Goal: Task Accomplishment & Management: Complete application form

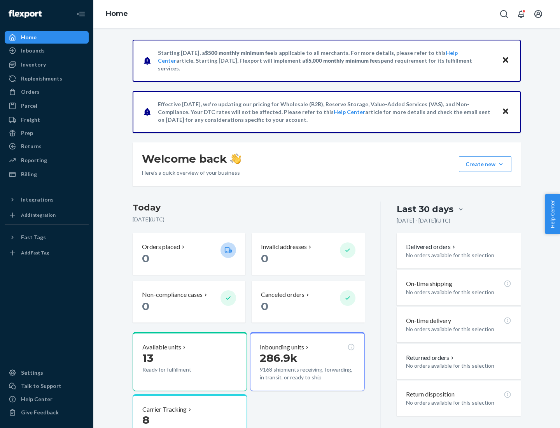
click at [501, 164] on button "Create new Create new inbound Create new order Create new product" at bounding box center [485, 164] width 53 height 16
click at [47, 51] on div "Inbounds" at bounding box center [46, 50] width 82 height 11
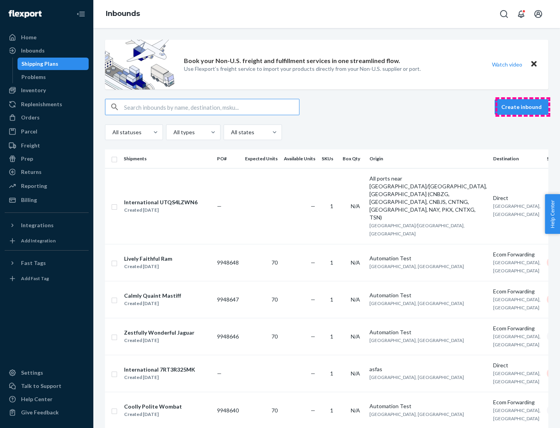
click at [523, 107] on button "Create inbound" at bounding box center [522, 107] width 54 height 16
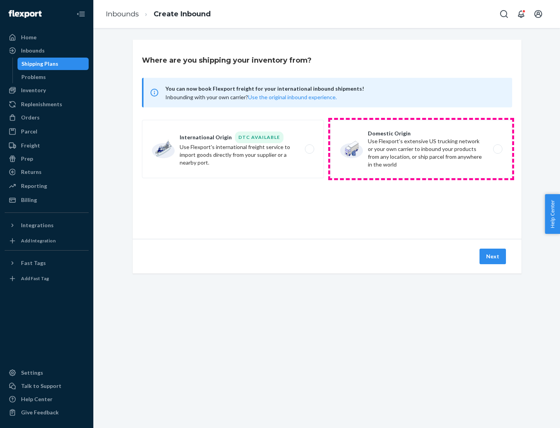
click at [421, 149] on label "Domestic Origin Use Flexport’s extensive US trucking network or your own carrie…" at bounding box center [421, 149] width 182 height 58
click at [497, 149] on input "Domestic Origin Use Flexport’s extensive US trucking network or your own carrie…" at bounding box center [499, 149] width 5 height 5
radio input "true"
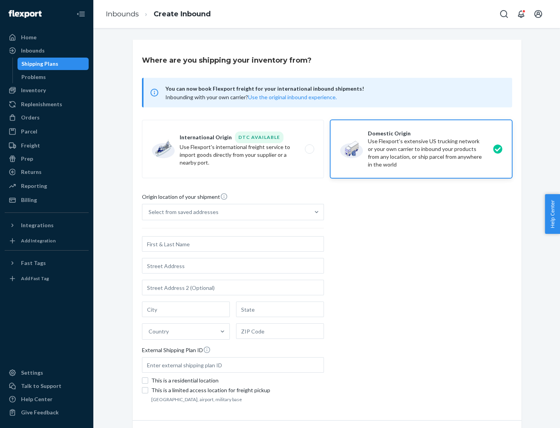
click at [182, 212] on div "Select from saved addresses" at bounding box center [184, 212] width 70 height 8
click at [149, 212] on input "Select from saved addresses" at bounding box center [149, 212] width 1 height 8
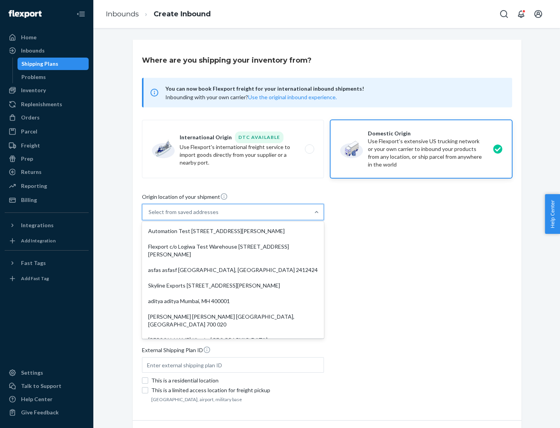
scroll to position [3, 0]
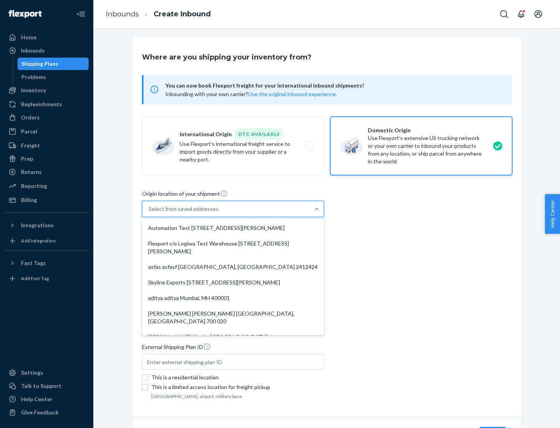
click at [233, 228] on div "Automation Test [STREET_ADDRESS][PERSON_NAME]" at bounding box center [233, 228] width 179 height 16
click at [149, 213] on input "option Automation Test [STREET_ADDRESS][PERSON_NAME]. 9 results available. Use …" at bounding box center [149, 209] width 1 height 8
type input "Automation Test"
type input "9th Floor"
type input "[GEOGRAPHIC_DATA]"
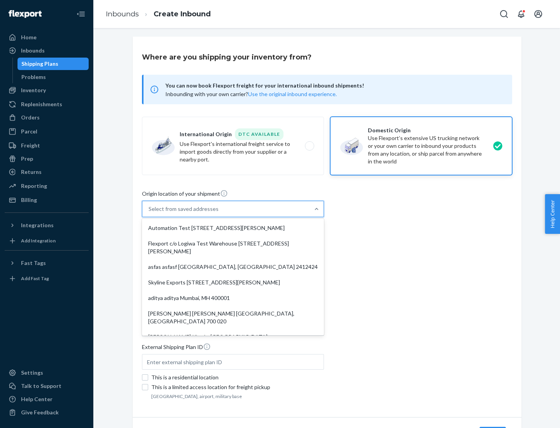
type input "CA"
type input "94104"
type input "[STREET_ADDRESS][PERSON_NAME]"
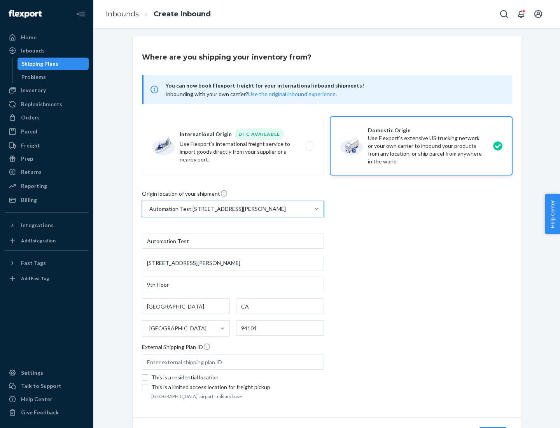
scroll to position [46, 0]
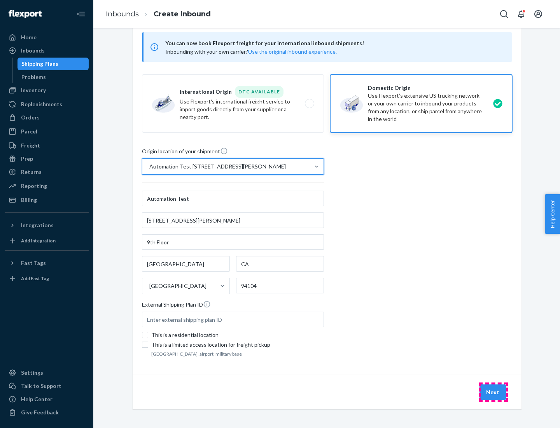
click at [493, 392] on button "Next" at bounding box center [493, 392] width 26 height 16
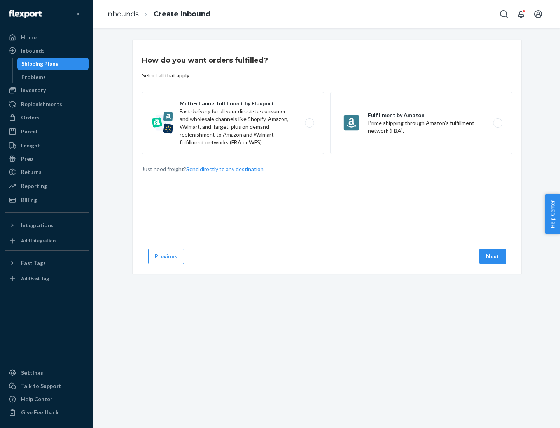
click at [233, 123] on label "Multi-channel fulfillment by Flexport Fast delivery for all your direct-to-cons…" at bounding box center [233, 123] width 182 height 62
click at [309, 123] on input "Multi-channel fulfillment by Flexport Fast delivery for all your direct-to-cons…" at bounding box center [311, 123] width 5 height 5
radio input "true"
click at [493, 256] on button "Next" at bounding box center [493, 257] width 26 height 16
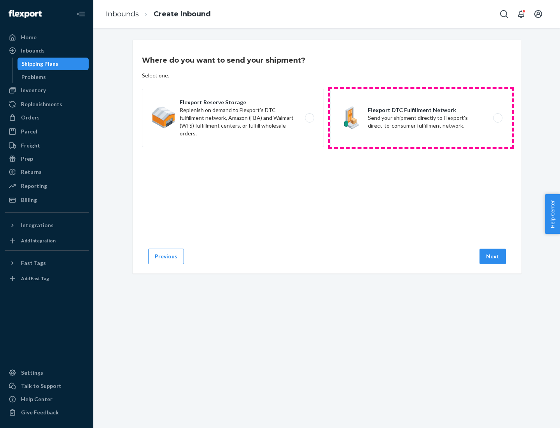
click at [421, 118] on label "Flexport DTC Fulfillment Network Send your shipment directly to Flexport's dire…" at bounding box center [421, 118] width 182 height 58
click at [497, 118] on input "Flexport DTC Fulfillment Network Send your shipment directly to Flexport's dire…" at bounding box center [499, 118] width 5 height 5
radio input "true"
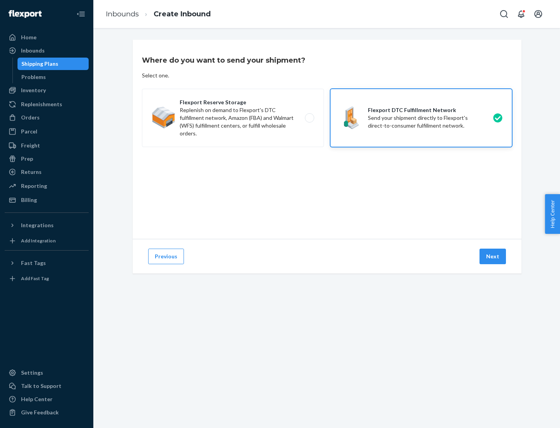
click at [493, 256] on button "Next" at bounding box center [493, 257] width 26 height 16
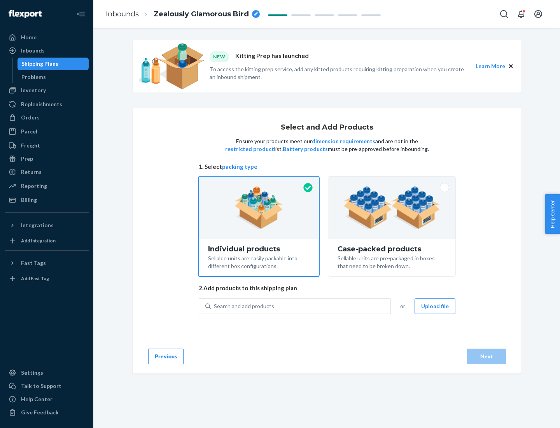
click at [392, 208] on img at bounding box center [391, 207] width 97 height 43
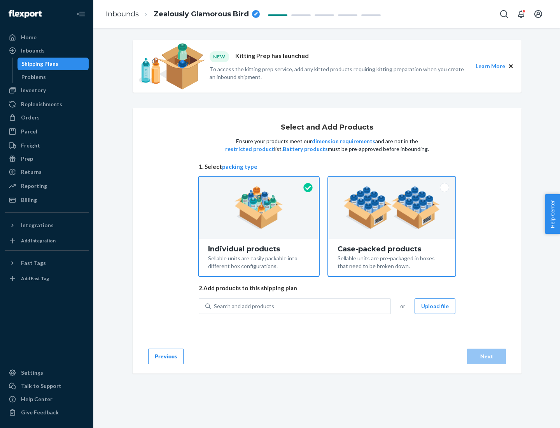
click at [392, 182] on input "Case-packed products Sellable units are pre-packaged in boxes that need to be b…" at bounding box center [391, 179] width 5 height 5
radio input "true"
radio input "false"
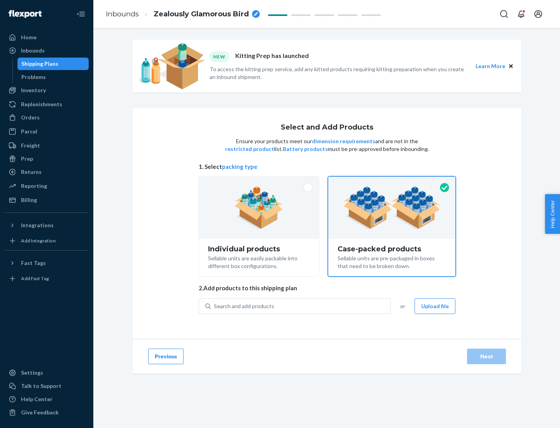
click at [301, 306] on div "Search and add products" at bounding box center [301, 306] width 180 height 14
click at [215, 306] on input "Search and add products" at bounding box center [214, 306] width 1 height 8
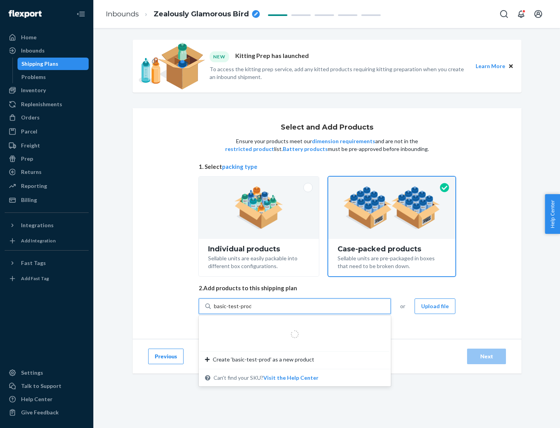
type input "basic-test-product-1"
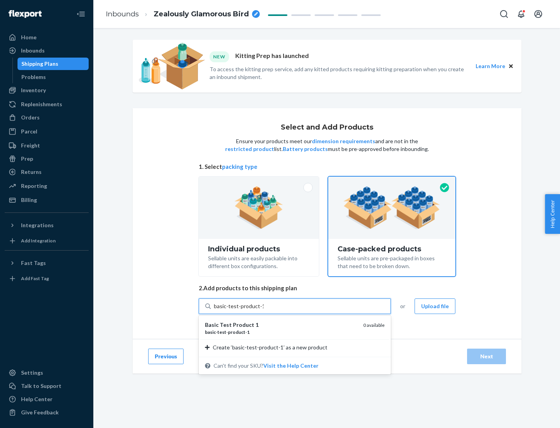
click at [281, 332] on div "basic - test - product - 1" at bounding box center [281, 332] width 152 height 7
click at [264, 310] on input "basic-test-product-1" at bounding box center [239, 306] width 50 height 8
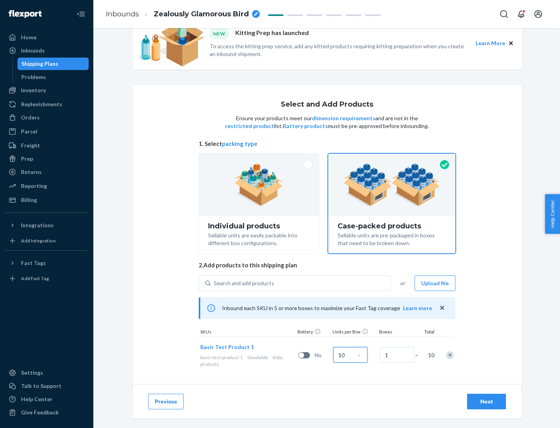
scroll to position [28, 0]
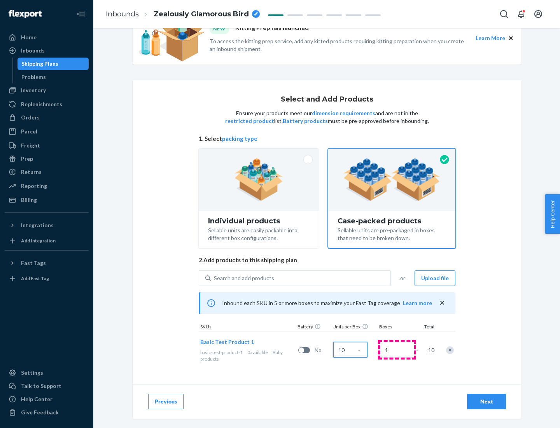
type input "10"
type input "7"
click at [487, 401] on div "Next" at bounding box center [487, 401] width 26 height 8
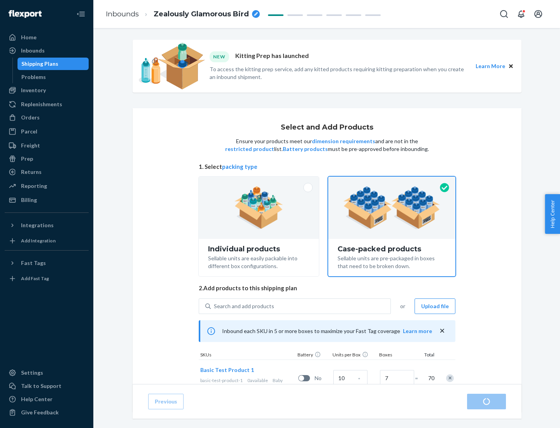
radio input "true"
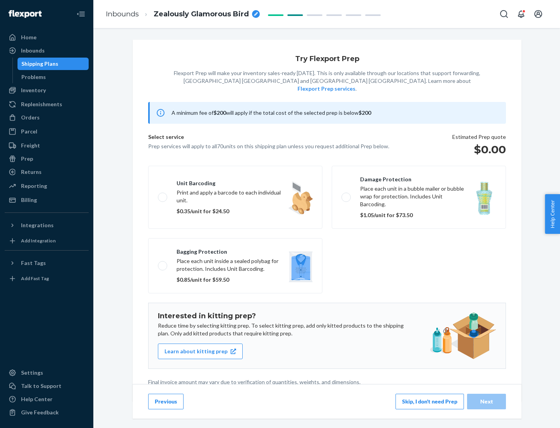
scroll to position [2, 0]
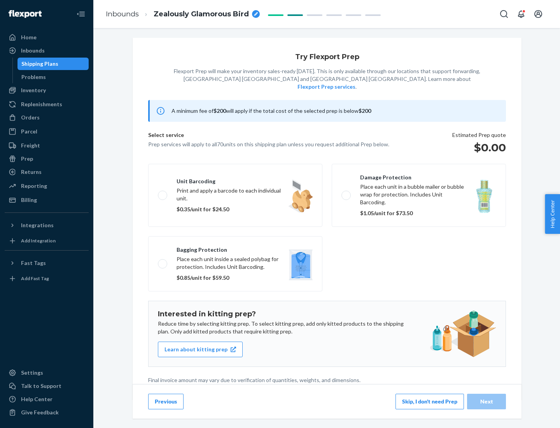
click at [235, 248] on label "Bagging protection Place each unit inside a sealed polybag for protection. Incl…" at bounding box center [235, 263] width 174 height 55
click at [163, 261] on input "Bagging protection Place each unit inside a sealed polybag for protection. Incl…" at bounding box center [160, 263] width 5 height 5
checkbox input "true"
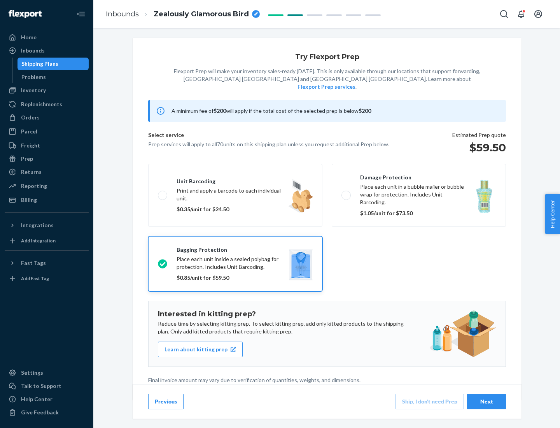
click at [487, 401] on div "Next" at bounding box center [487, 401] width 26 height 8
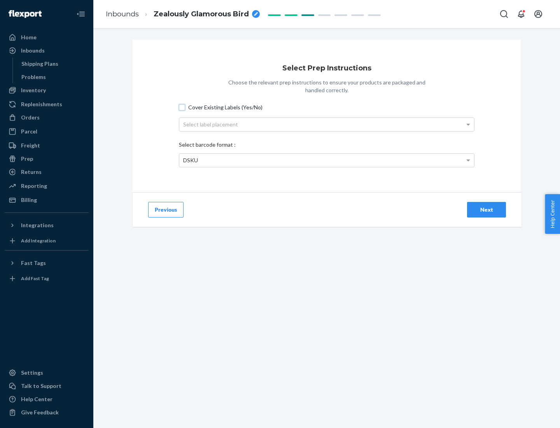
click at [182, 107] on input "Cover Existing Labels (Yes/No)" at bounding box center [182, 107] width 6 height 6
checkbox input "true"
click at [327, 124] on div "Select label placement" at bounding box center [326, 124] width 295 height 13
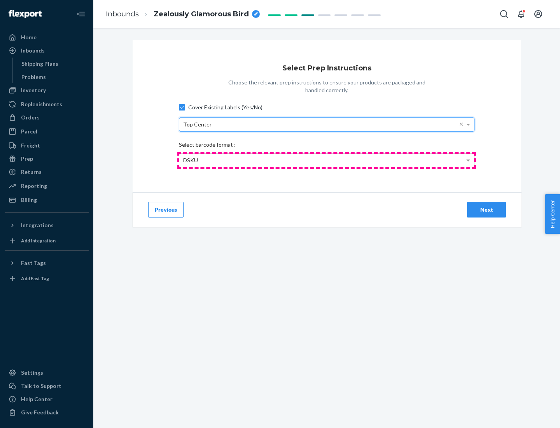
click at [327, 160] on div "DSKU" at bounding box center [326, 160] width 295 height 13
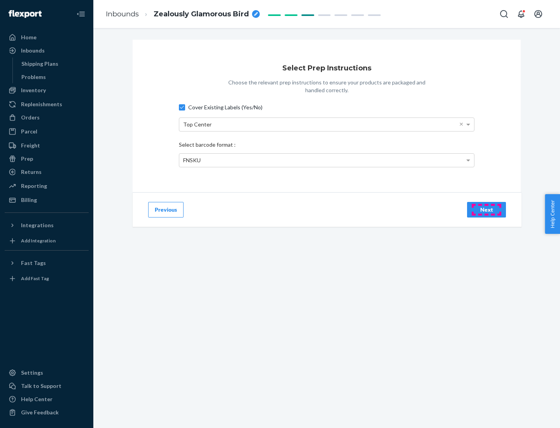
click at [487, 209] on div "Next" at bounding box center [487, 210] width 26 height 8
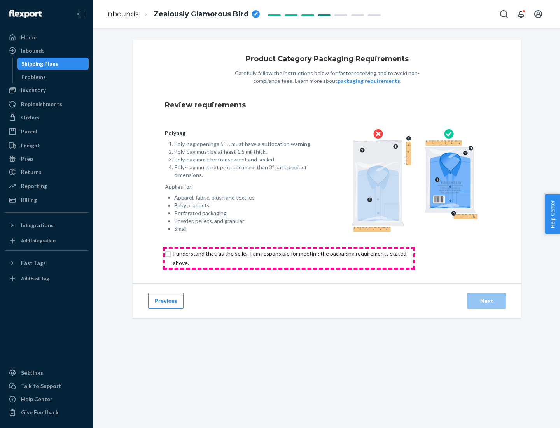
click at [289, 258] on input "checkbox" at bounding box center [294, 258] width 259 height 19
checkbox input "true"
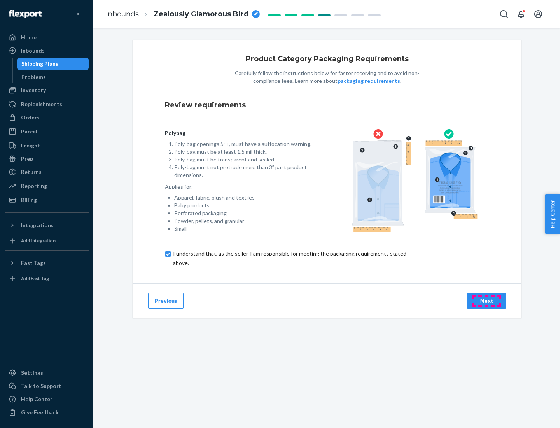
click at [487, 300] on div "Next" at bounding box center [487, 301] width 26 height 8
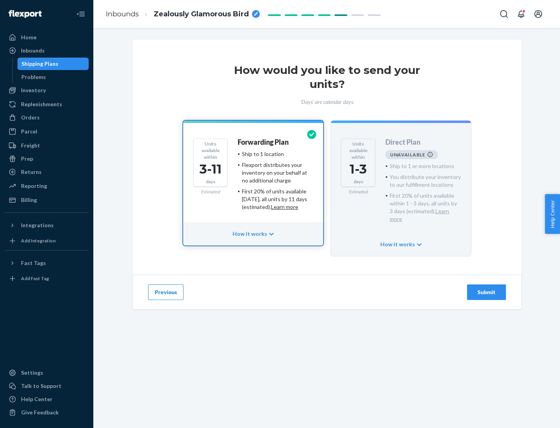
click at [264, 142] on h4 "Forwarding Plan" at bounding box center [263, 142] width 51 height 8
click at [487, 288] on div "Submit" at bounding box center [487, 292] width 26 height 8
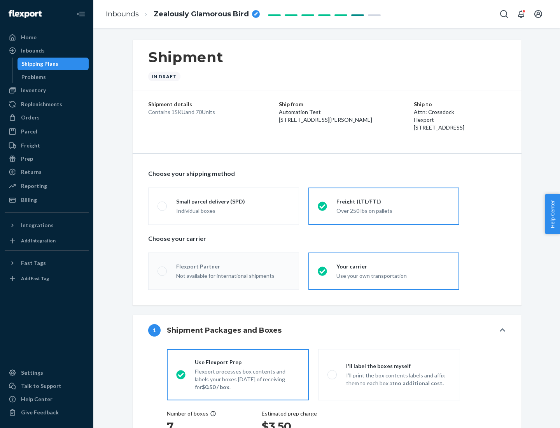
radio input "true"
radio input "false"
radio input "true"
radio input "false"
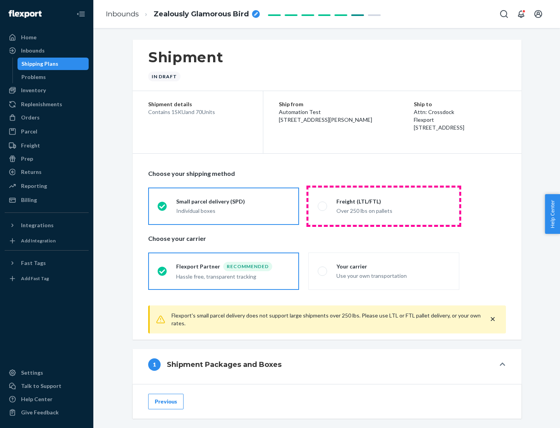
click at [384, 206] on div "Over 250 lbs on pallets" at bounding box center [393, 209] width 114 height 9
click at [323, 206] on input "Freight (LTL/FTL) Over 250 lbs on pallets" at bounding box center [320, 205] width 5 height 5
radio input "true"
radio input "false"
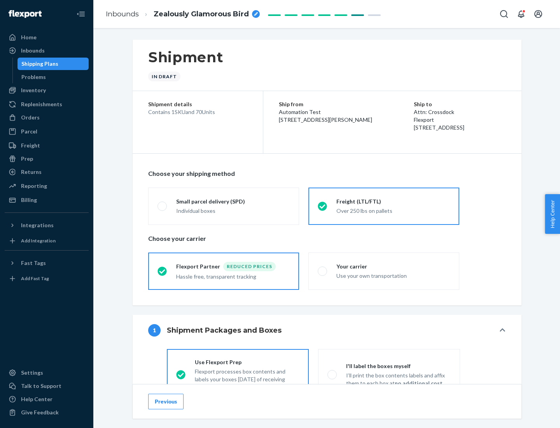
scroll to position [43, 0]
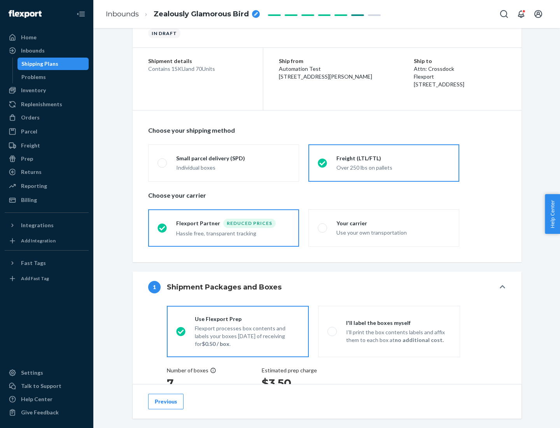
click at [224, 228] on div "Hassle free, transparent tracking" at bounding box center [233, 232] width 114 height 9
click at [163, 228] on input "Flexport Partner Reduced prices Hassle free, transparent tracking" at bounding box center [160, 227] width 5 height 5
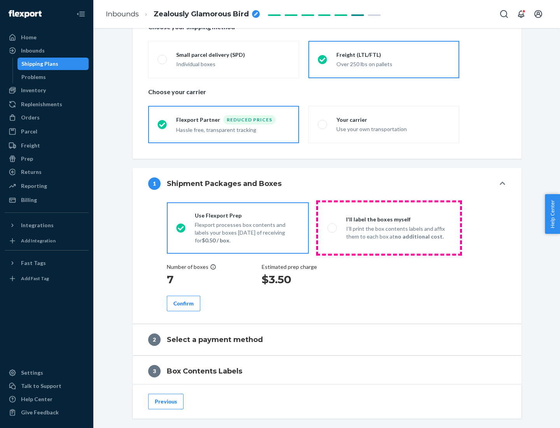
click at [389, 228] on p "I’ll print the box contents labels and affix them to each box at no additional …" at bounding box center [398, 233] width 105 height 16
click at [333, 228] on input "I'll label the boxes myself I’ll print the box contents labels and affix them t…" at bounding box center [329, 227] width 5 height 5
radio input "true"
radio input "false"
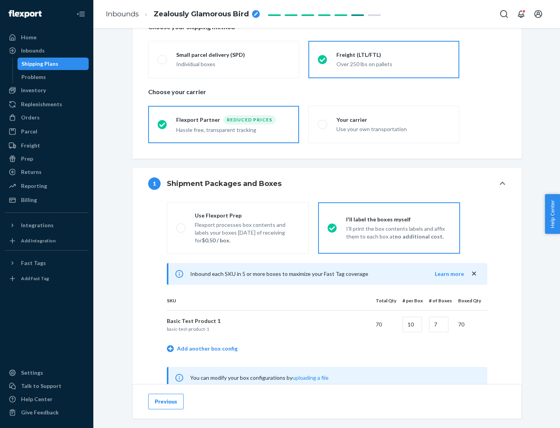
scroll to position [243, 0]
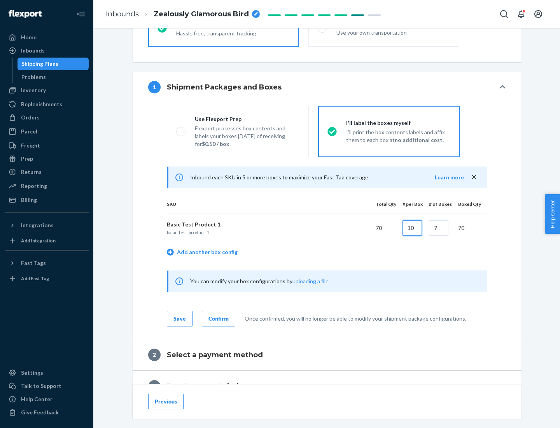
type input "10"
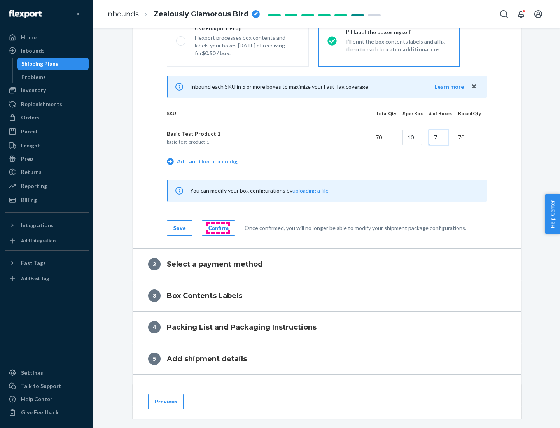
type input "7"
click at [217, 228] on div "Confirm" at bounding box center [218, 228] width 20 height 8
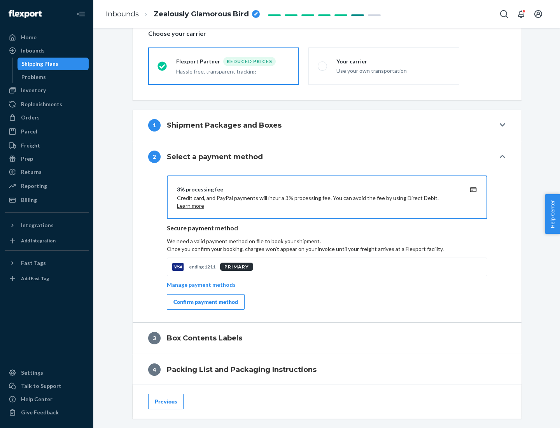
scroll to position [279, 0]
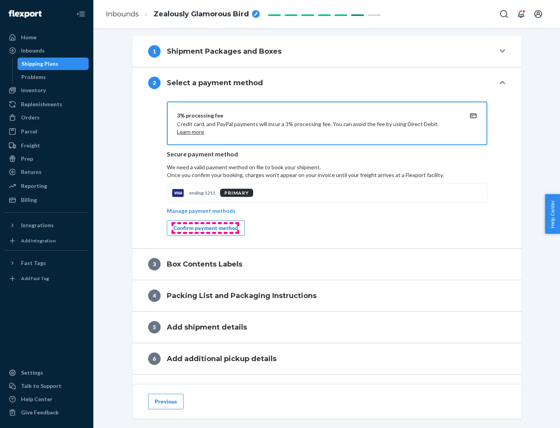
click at [205, 228] on div "Confirm payment method" at bounding box center [205, 228] width 65 height 8
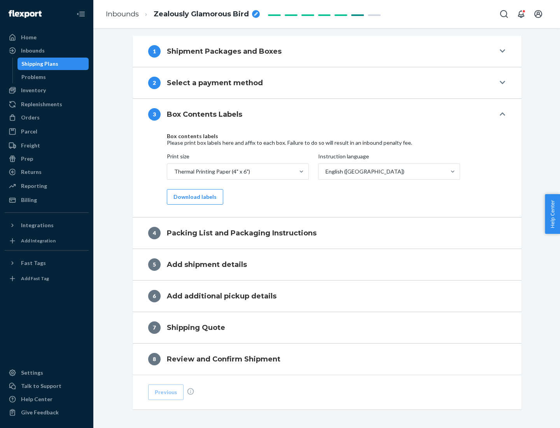
scroll to position [248, 0]
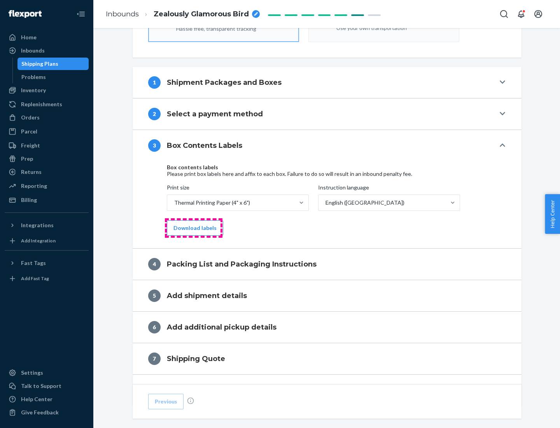
click at [193, 228] on button "Download labels" at bounding box center [195, 228] width 56 height 16
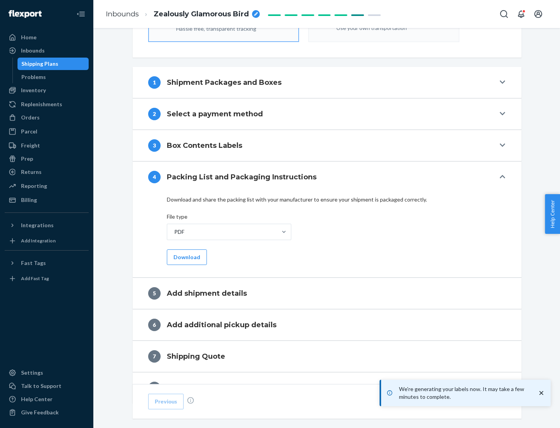
scroll to position [277, 0]
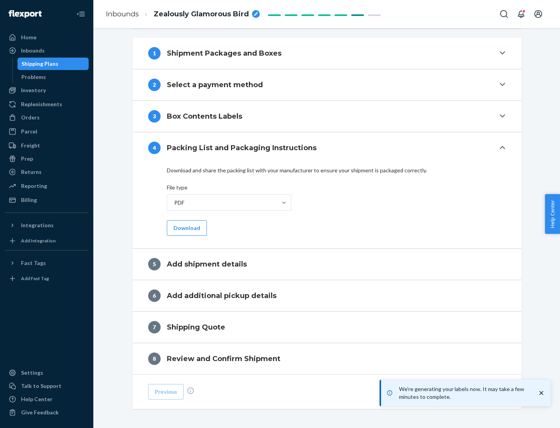
click at [186, 228] on button "Download" at bounding box center [187, 228] width 40 height 16
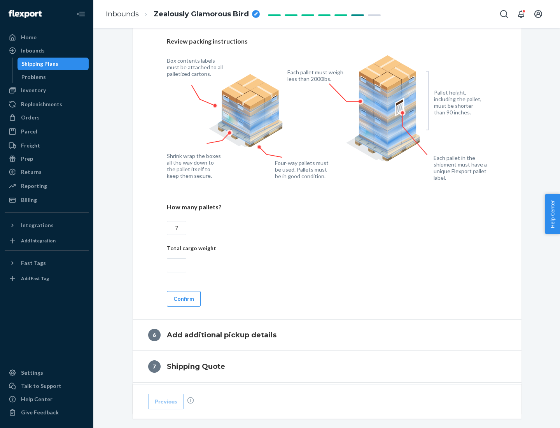
scroll to position [536, 0]
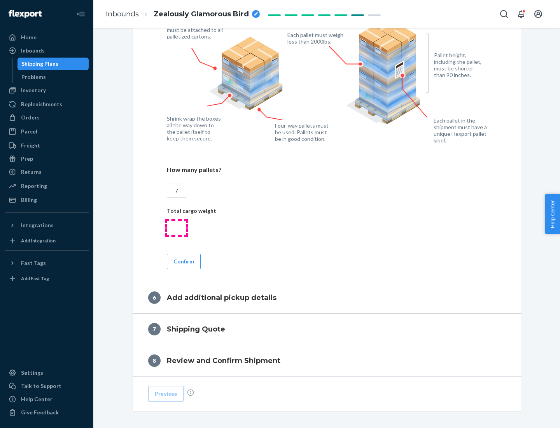
type input "7"
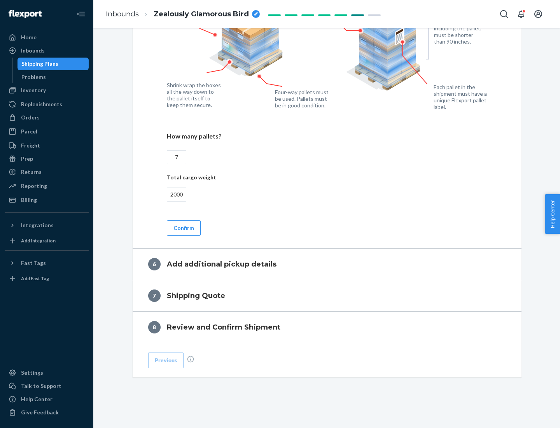
type input "2000"
click at [183, 228] on button "Confirm" at bounding box center [184, 228] width 34 height 16
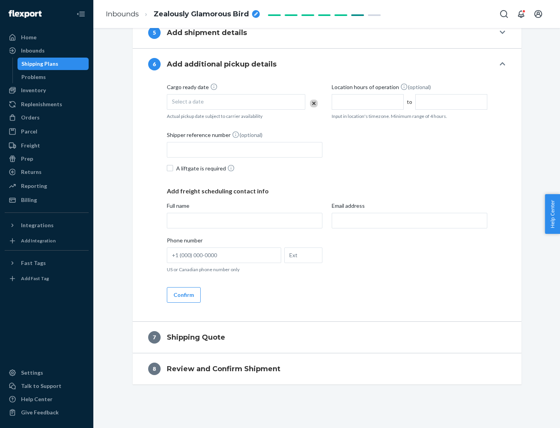
scroll to position [298, 0]
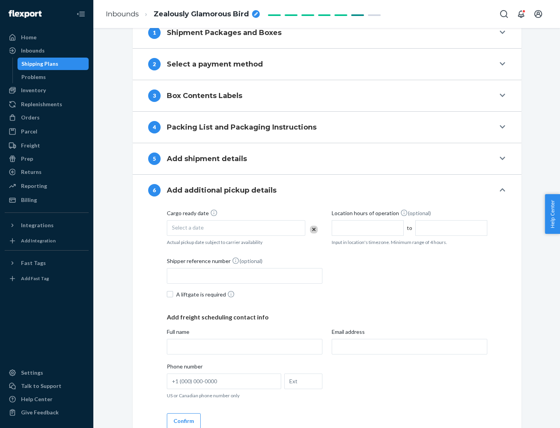
click at [236, 228] on div "Select a date" at bounding box center [236, 228] width 138 height 16
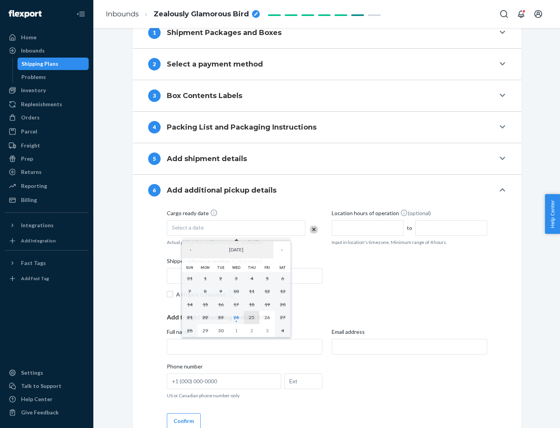
click at [252, 317] on abbr "25" at bounding box center [251, 317] width 5 height 6
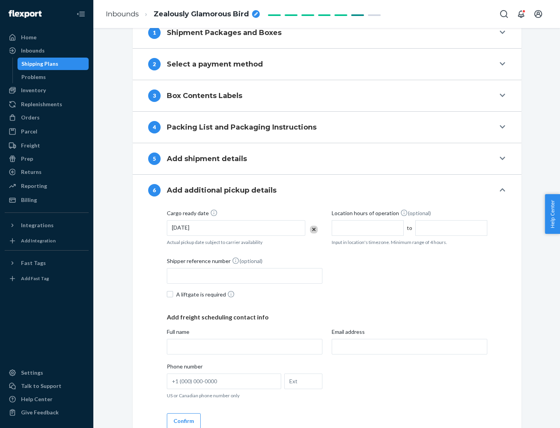
scroll to position [416, 0]
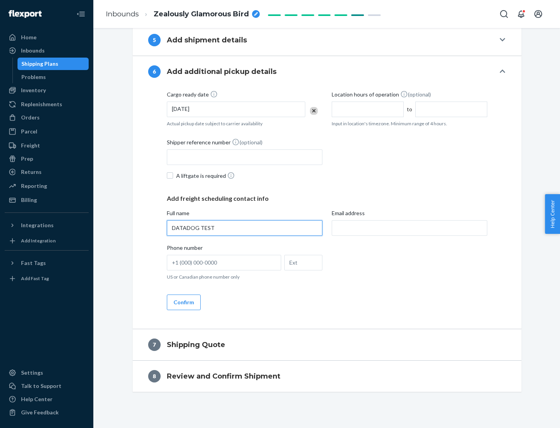
type input "DATADOG TEST"
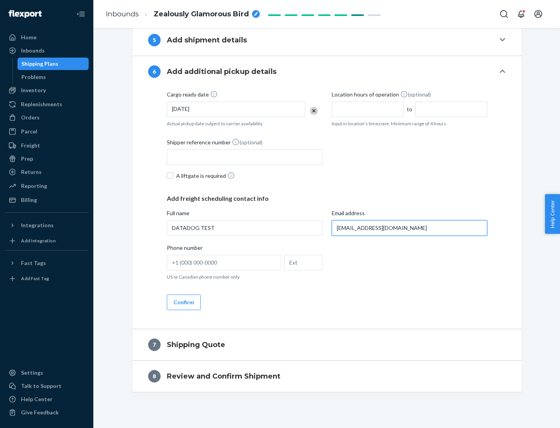
scroll to position [424, 0]
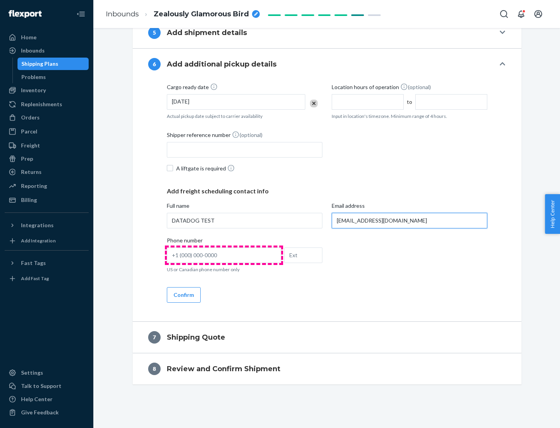
type input "[EMAIL_ADDRESS][DOMAIN_NAME]"
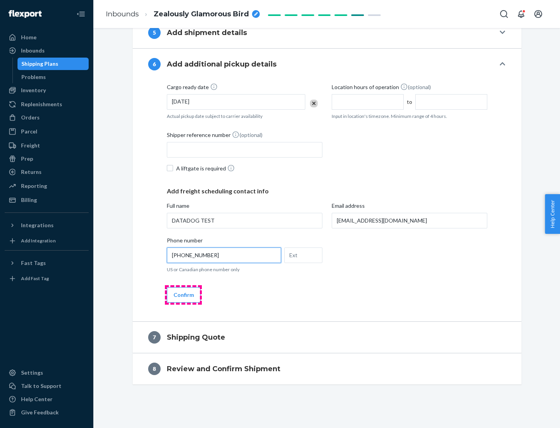
type input "[PHONE_NUMBER]"
click at [183, 294] on button "Confirm" at bounding box center [184, 295] width 34 height 16
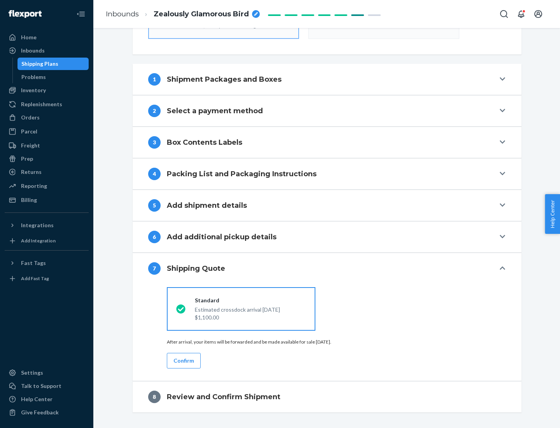
scroll to position [279, 0]
